Goal: Information Seeking & Learning: Find specific fact

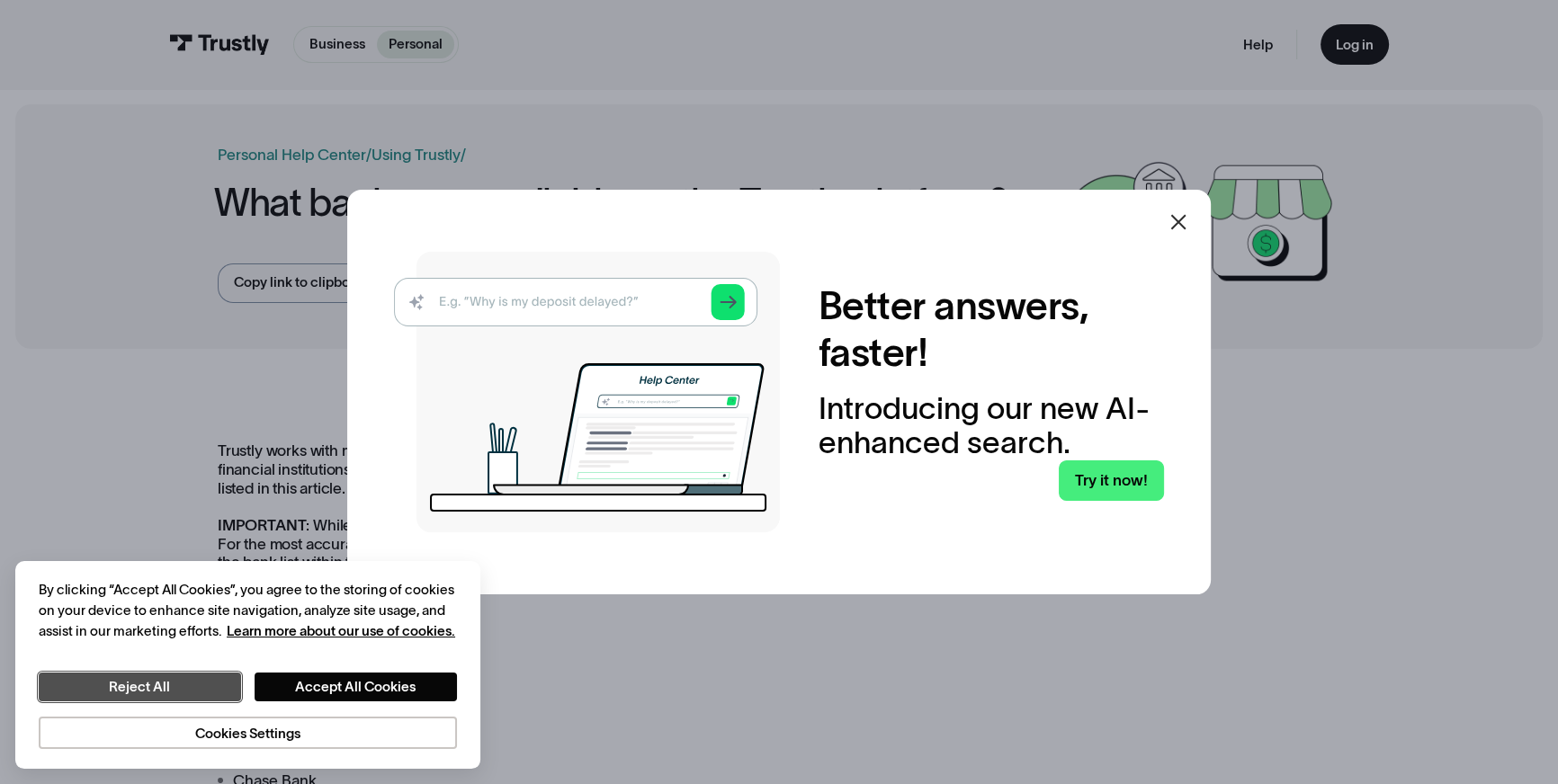
click at [171, 690] on button "Reject All" at bounding box center [140, 686] width 202 height 29
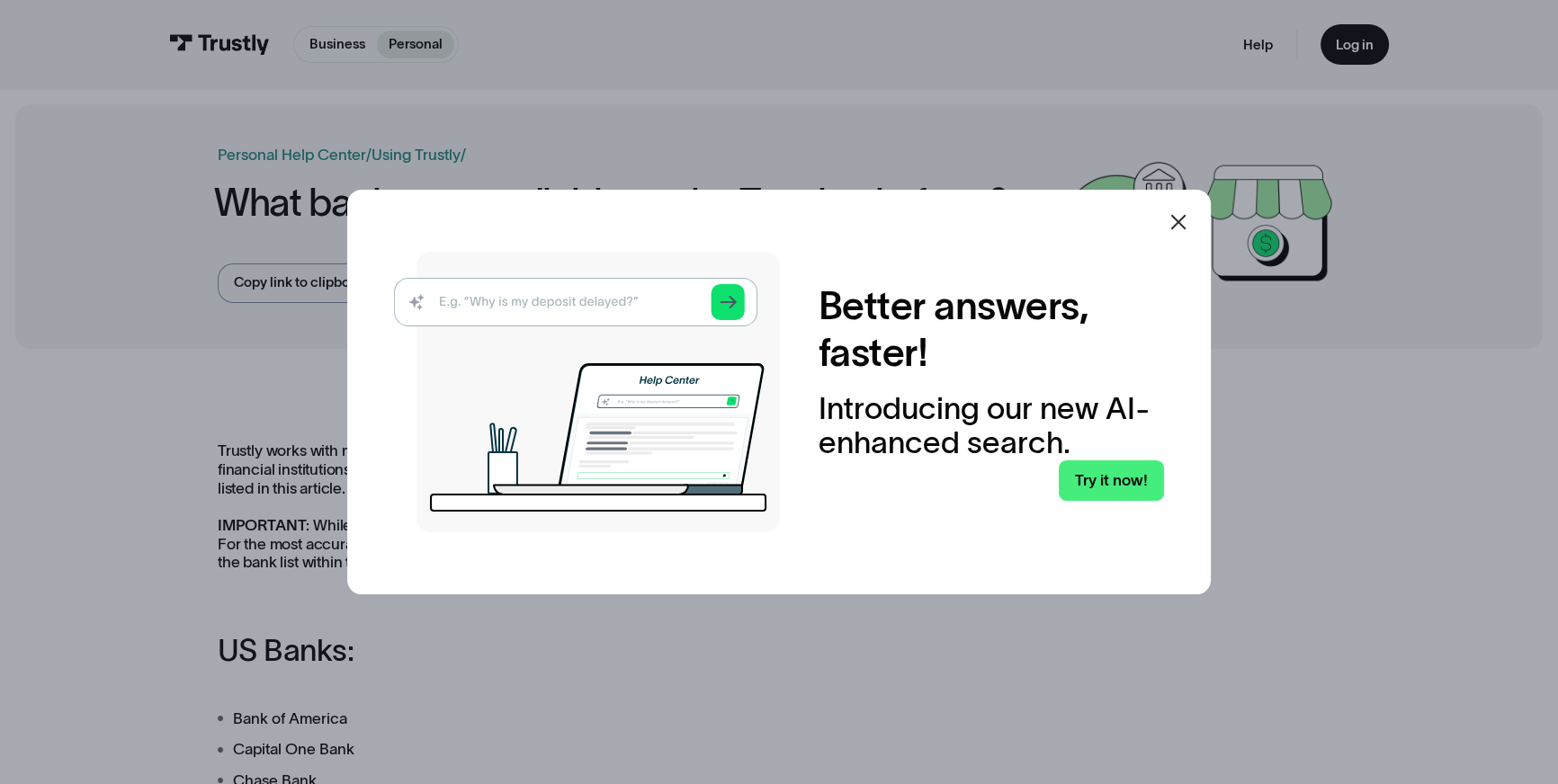
click at [1187, 224] on icon at bounding box center [1178, 222] width 21 height 21
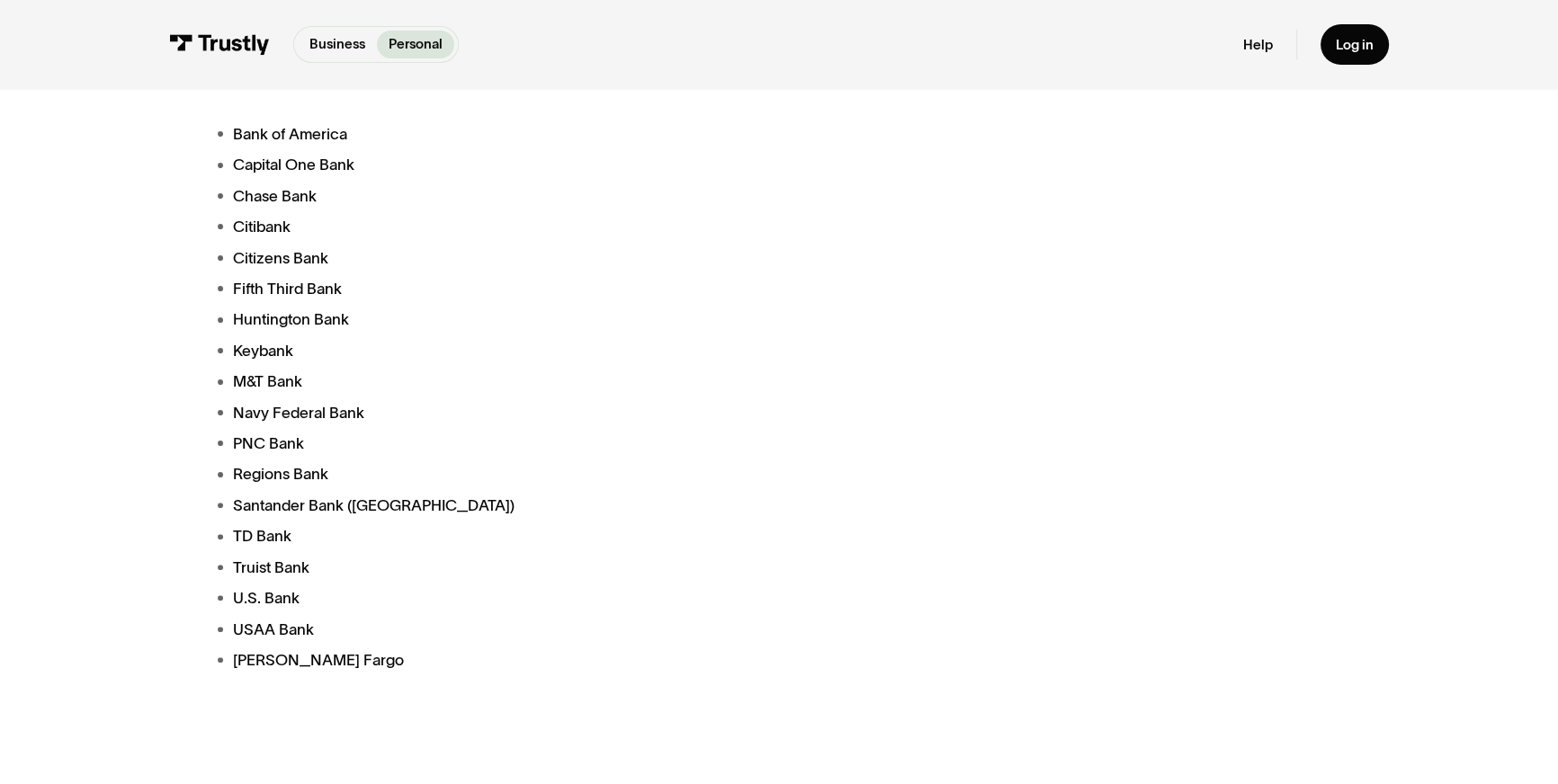
scroll to position [654, 0]
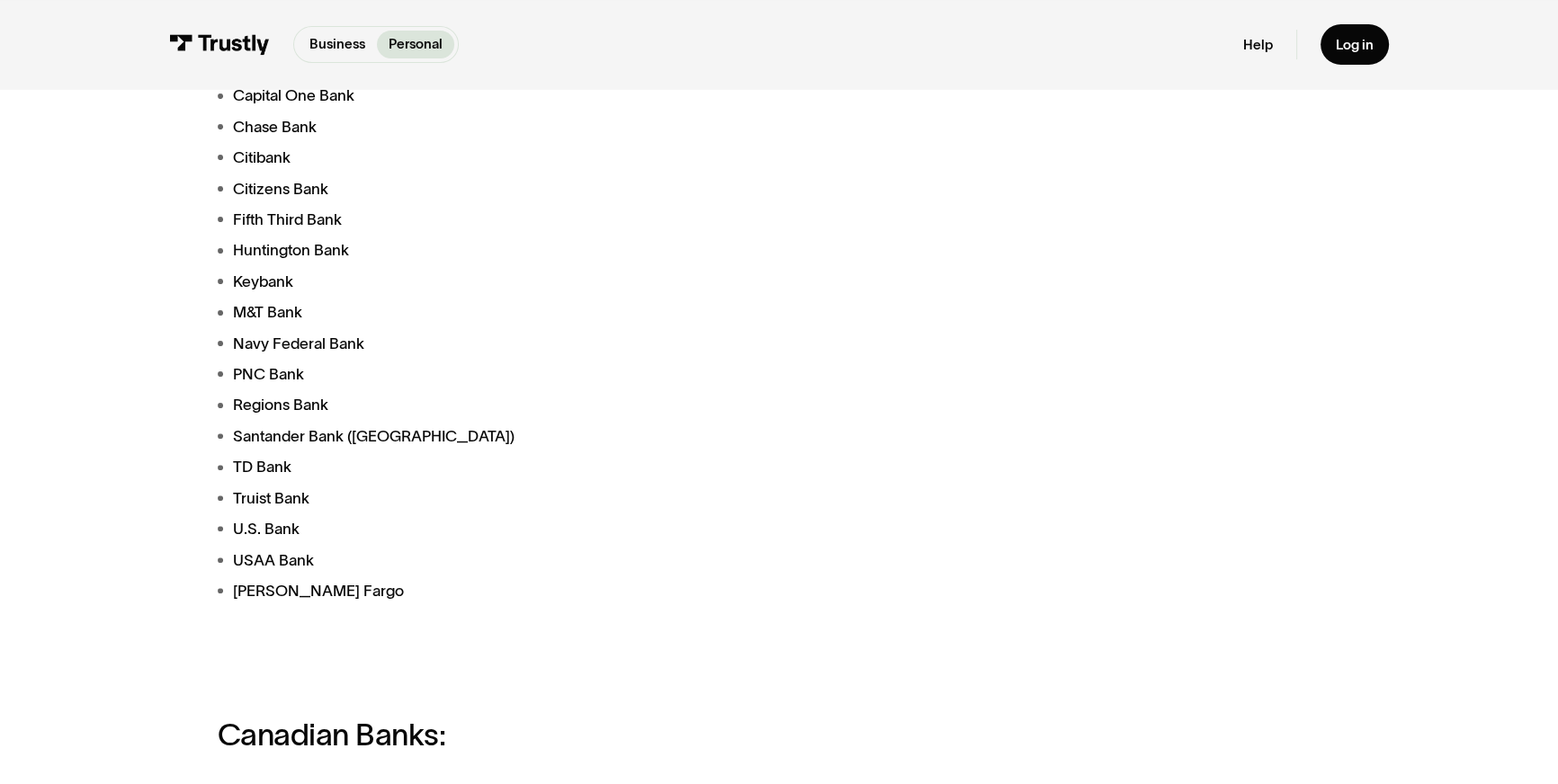
click at [288, 363] on li "PNC Bank" at bounding box center [579, 374] width 722 height 23
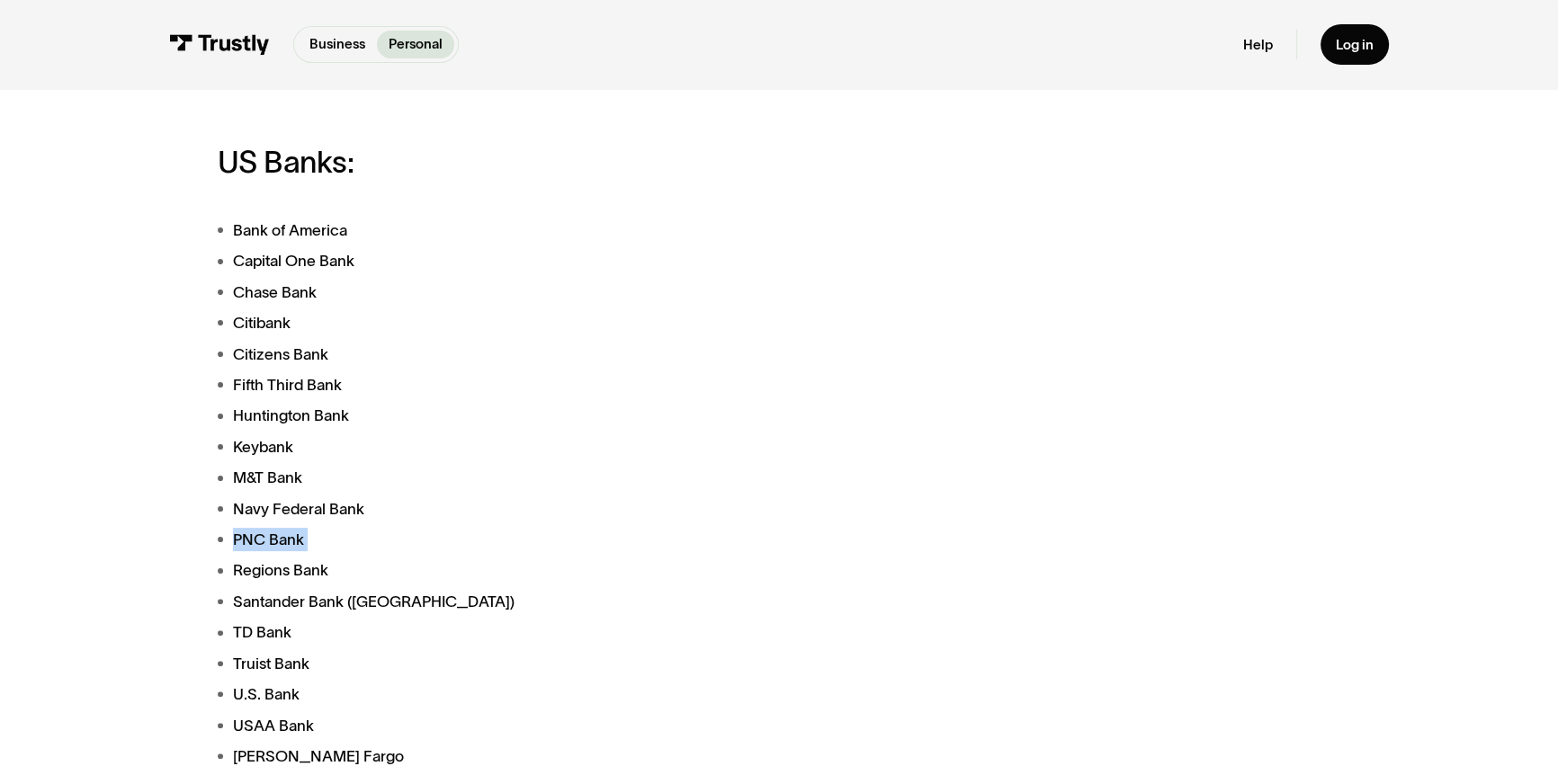
scroll to position [490, 0]
click at [696, 372] on li "Fifth Third Bank" at bounding box center [579, 383] width 722 height 23
click at [360, 41] on p "Business" at bounding box center [337, 44] width 56 height 20
